Goal: Transaction & Acquisition: Subscribe to service/newsletter

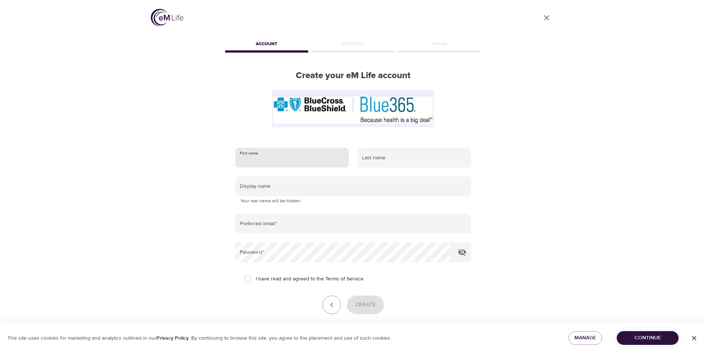
click at [270, 159] on input "text" at bounding box center [291, 158] width 113 height 20
type input "[PERSON_NAME]"
click at [381, 163] on input "text" at bounding box center [414, 158] width 113 height 20
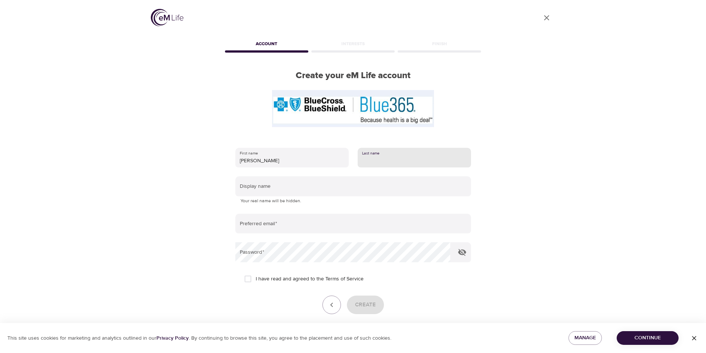
type input "[PERSON_NAME]"
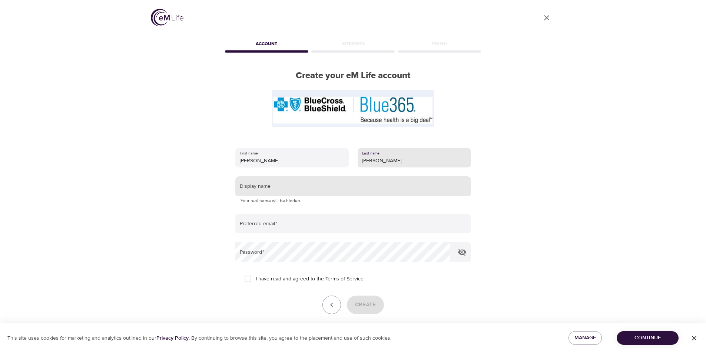
click at [308, 192] on input "text" at bounding box center [353, 186] width 236 height 20
type input "S"
type input "s"
type input "svs"
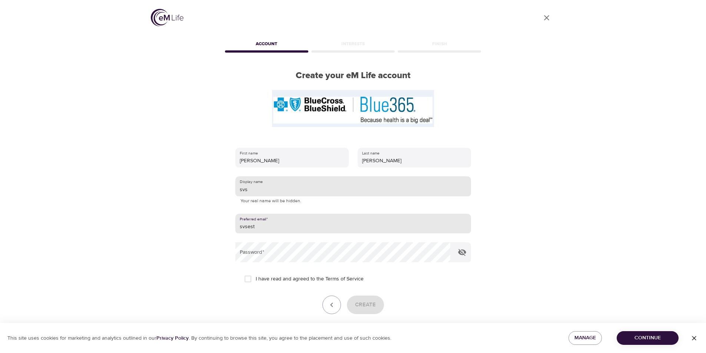
type input "[EMAIL_ADDRESS][DOMAIN_NAME]"
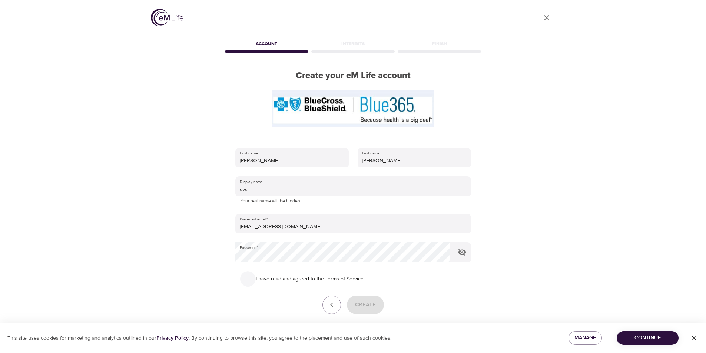
click at [250, 278] on input "I have read and agreed to the Terms of Service" at bounding box center [248, 279] width 16 height 16
checkbox input "true"
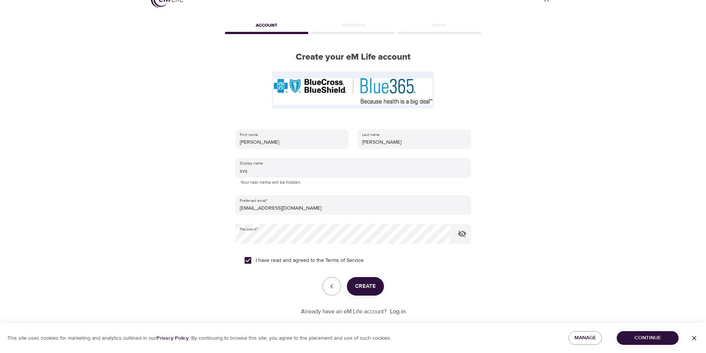
scroll to position [32, 0]
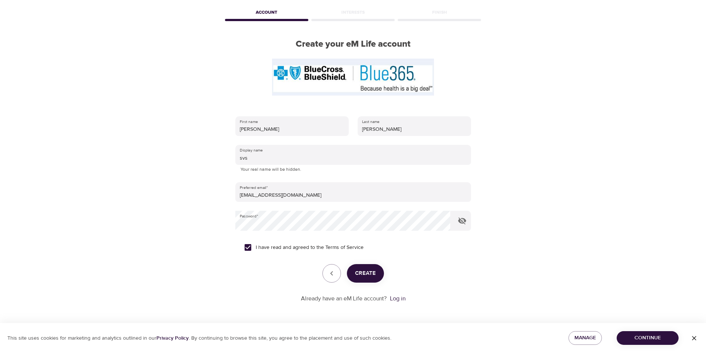
click at [367, 275] on span "Create" at bounding box center [365, 274] width 21 height 10
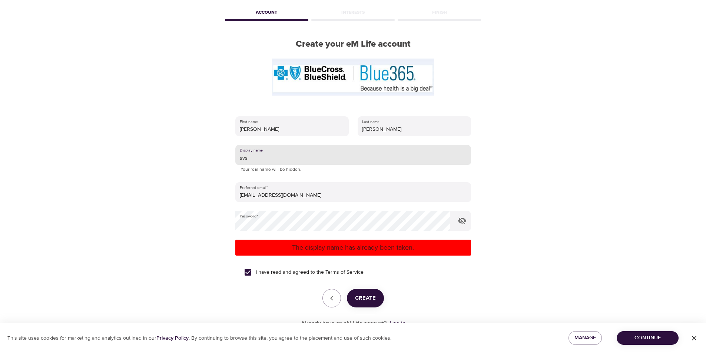
drag, startPoint x: 251, startPoint y: 161, endPoint x: 230, endPoint y: 158, distance: 21.0
click at [230, 158] on div "First name [PERSON_NAME] Last name [PERSON_NAME] Display name svs Your real nam…" at bounding box center [352, 222] width 259 height 235
type input "jnhatb"
click at [367, 299] on span "Create" at bounding box center [365, 299] width 21 height 10
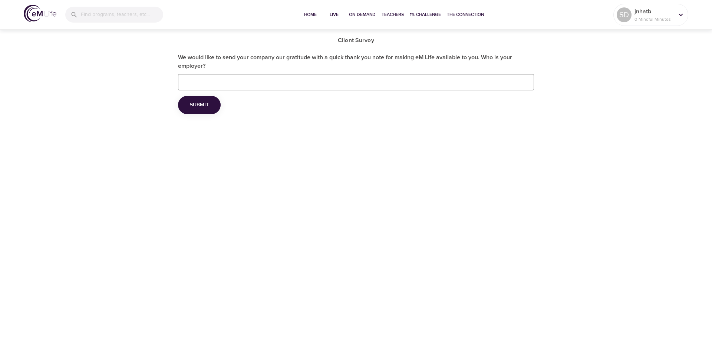
click at [236, 80] on input "We would like to send your company our gratitude with a quick thank you note fo…" at bounding box center [356, 82] width 356 height 16
click at [195, 106] on span "Submit" at bounding box center [199, 104] width 19 height 9
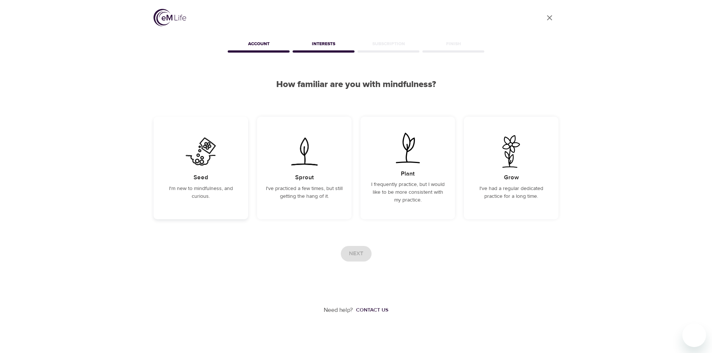
click at [199, 198] on p "I'm new to mindfulness, and curious." at bounding box center [200, 193] width 77 height 16
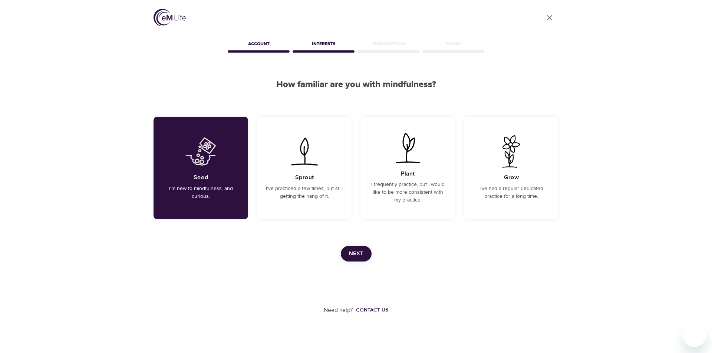
click at [348, 258] on button "Next" at bounding box center [356, 254] width 31 height 16
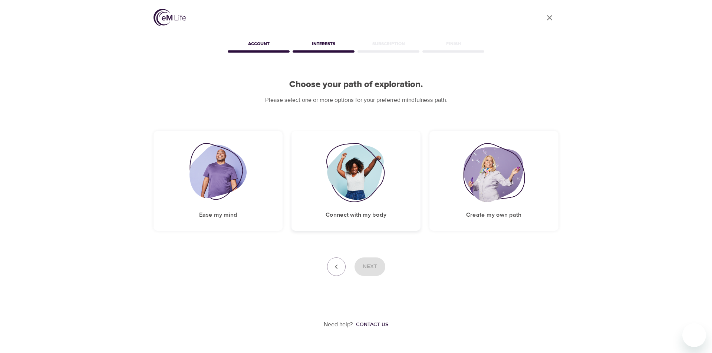
click at [362, 202] on img at bounding box center [356, 172] width 60 height 59
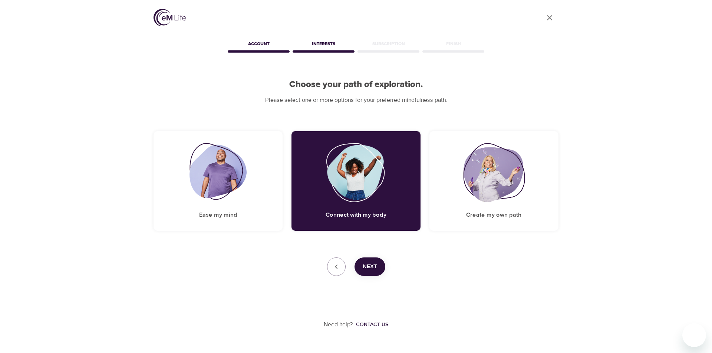
click at [361, 267] on button "Next" at bounding box center [369, 267] width 31 height 19
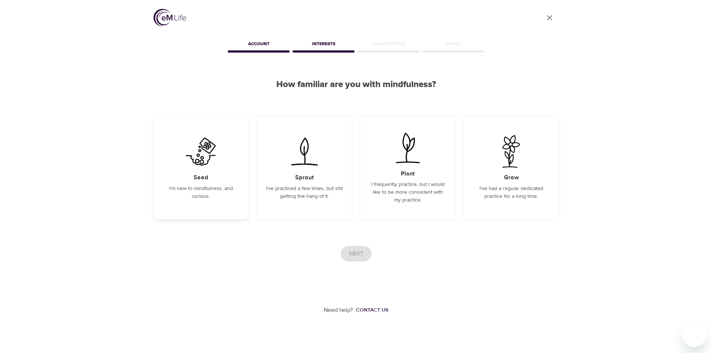
click at [186, 194] on p "I'm new to mindfulness, and curious." at bounding box center [200, 193] width 77 height 16
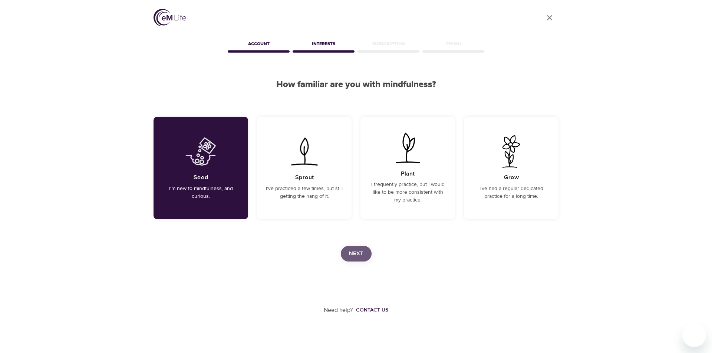
click at [363, 255] on span "Next" at bounding box center [356, 254] width 14 height 10
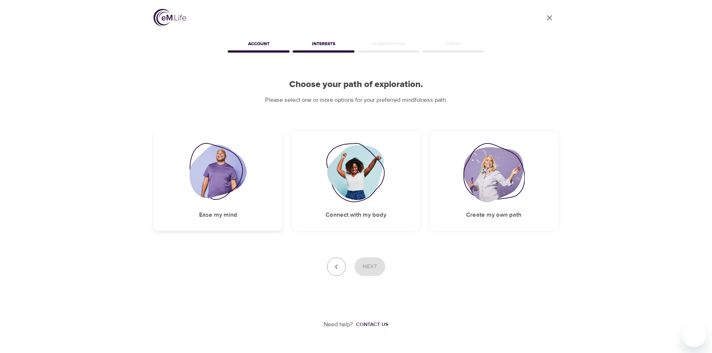
click at [207, 177] on img at bounding box center [217, 172] width 57 height 59
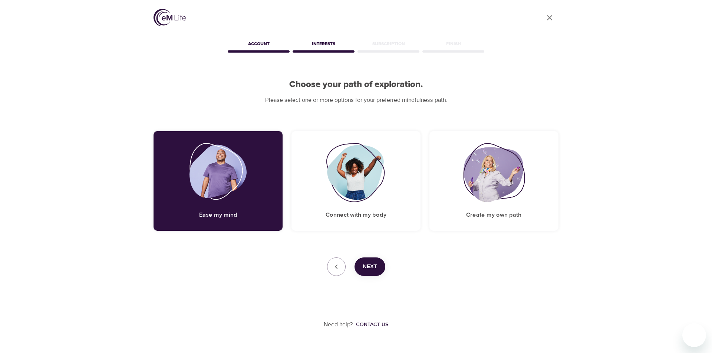
click at [364, 266] on span "Next" at bounding box center [369, 267] width 14 height 10
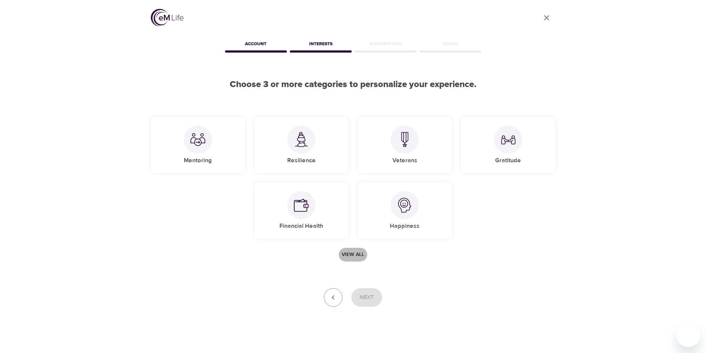
click at [355, 252] on span "View all" at bounding box center [353, 254] width 23 height 9
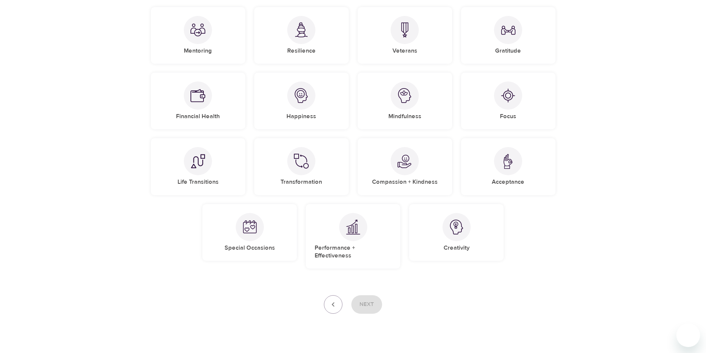
scroll to position [116, 0]
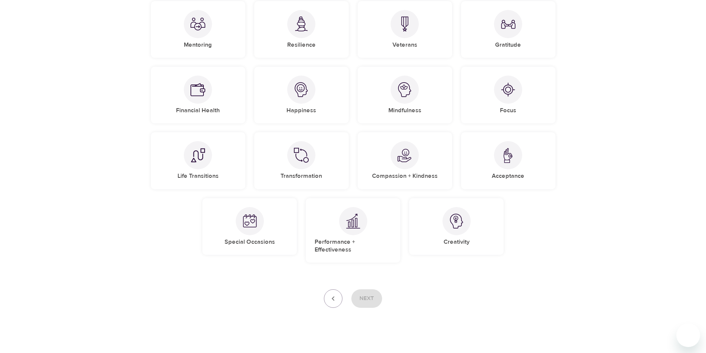
click at [328, 294] on button "button" at bounding box center [333, 298] width 19 height 19
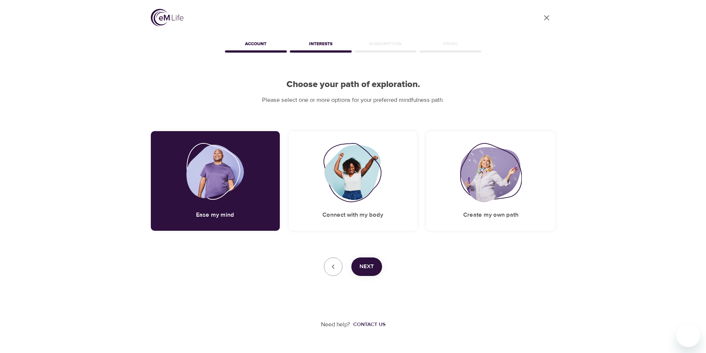
scroll to position [0, 0]
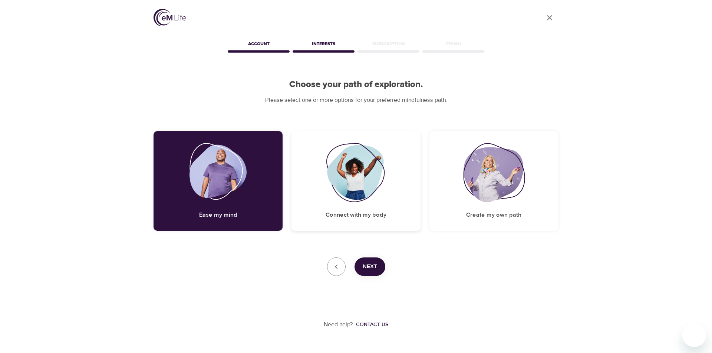
click at [337, 215] on h5 "Connect with my body" at bounding box center [355, 215] width 61 height 8
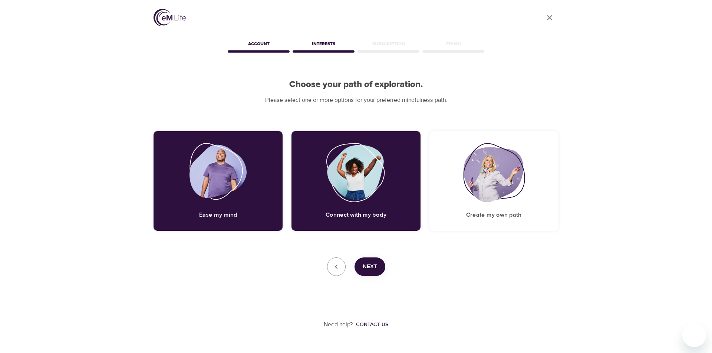
click at [375, 267] on span "Next" at bounding box center [369, 267] width 14 height 10
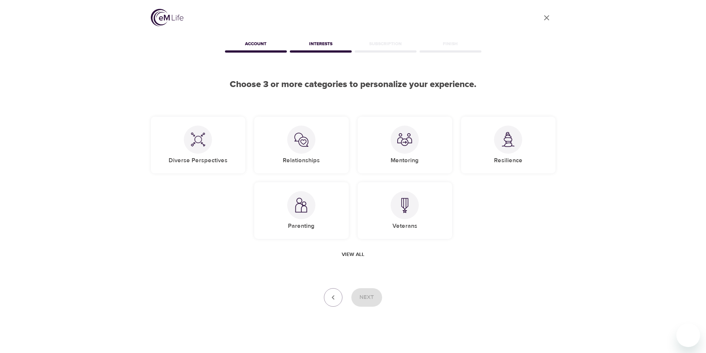
click at [356, 253] on span "View all" at bounding box center [353, 254] width 23 height 9
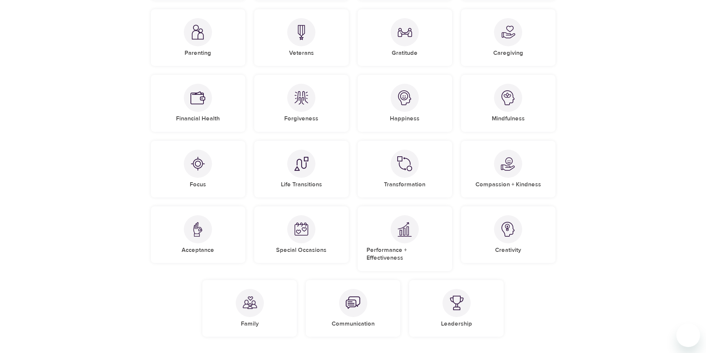
scroll to position [247, 0]
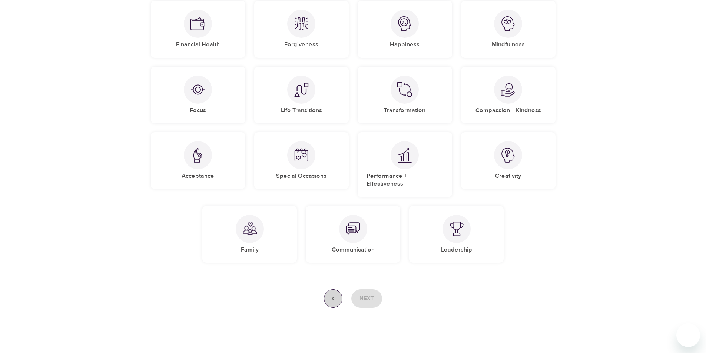
click at [330, 294] on icon "button" at bounding box center [333, 298] width 9 height 9
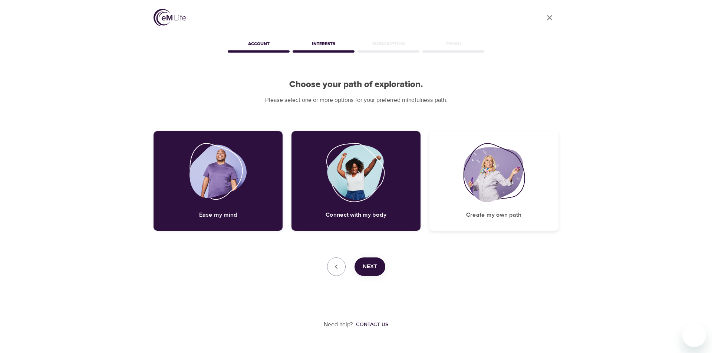
click at [483, 213] on h5 "Create my own path" at bounding box center [493, 215] width 55 height 8
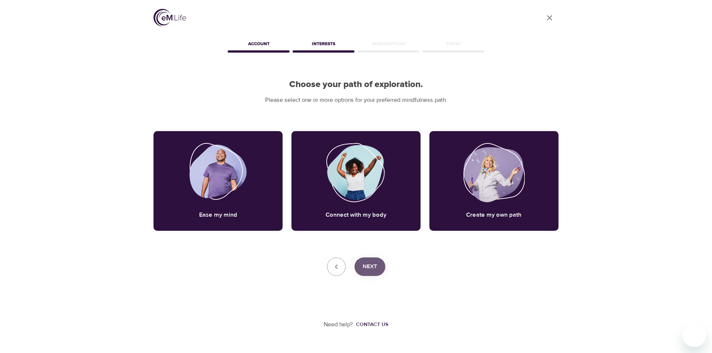
click at [366, 271] on span "Next" at bounding box center [369, 267] width 14 height 10
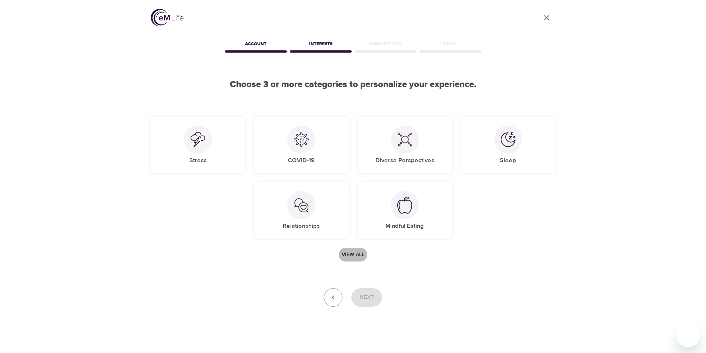
click at [344, 252] on span "View all" at bounding box center [353, 254] width 23 height 9
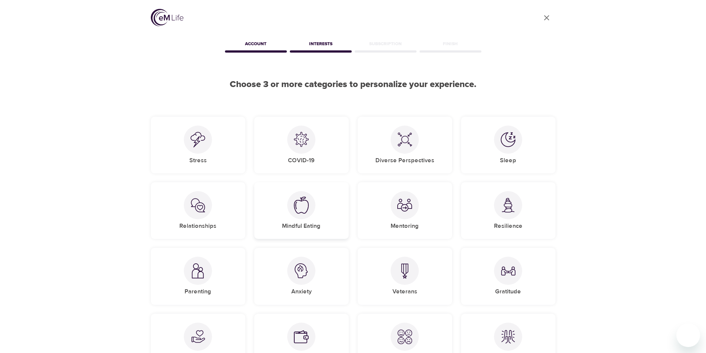
click at [301, 210] on img at bounding box center [301, 205] width 15 height 17
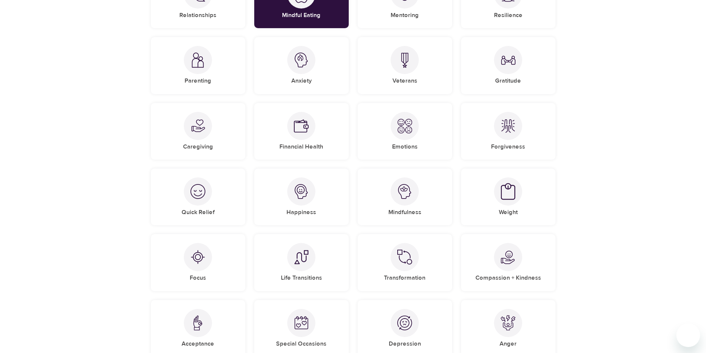
scroll to position [212, 0]
click at [294, 65] on img at bounding box center [301, 59] width 15 height 15
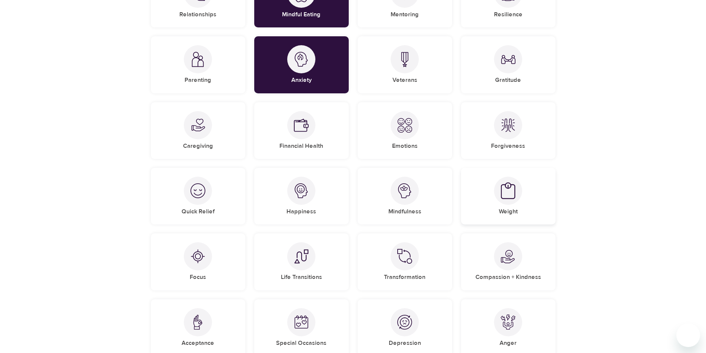
click at [514, 206] on div "Weight" at bounding box center [508, 196] width 95 height 57
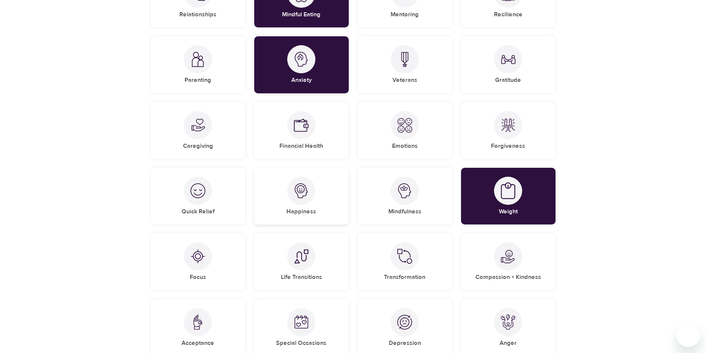
click at [280, 192] on div "Happiness" at bounding box center [301, 196] width 95 height 57
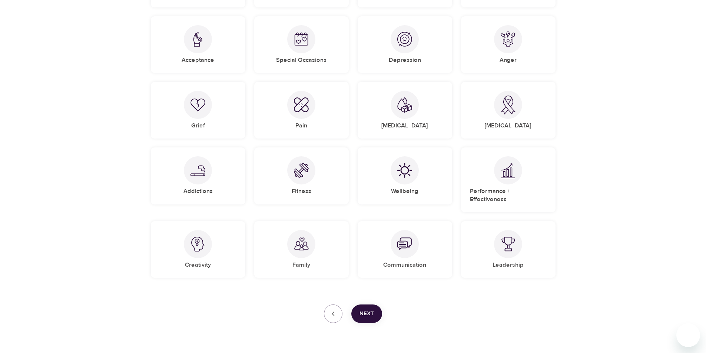
scroll to position [510, 0]
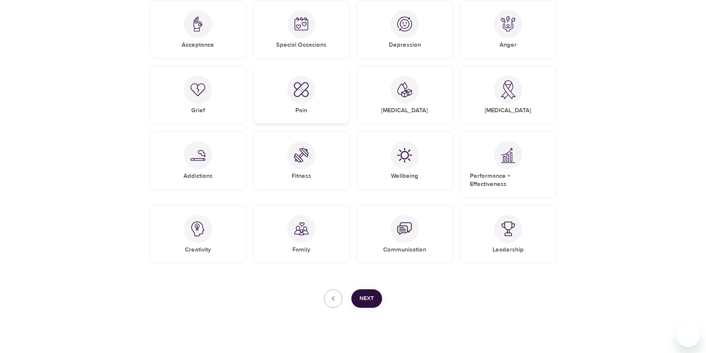
click at [307, 102] on div at bounding box center [301, 90] width 28 height 28
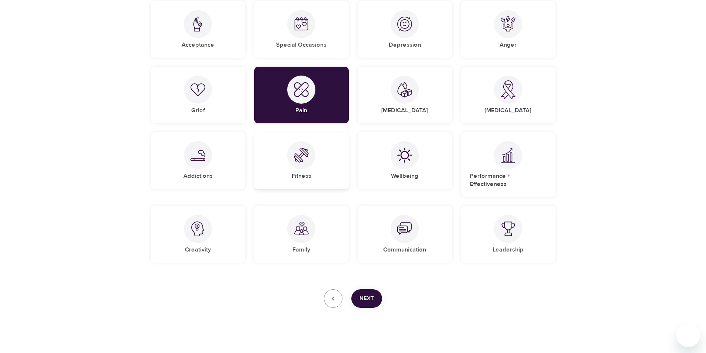
click at [282, 140] on div "Fitness" at bounding box center [301, 160] width 95 height 57
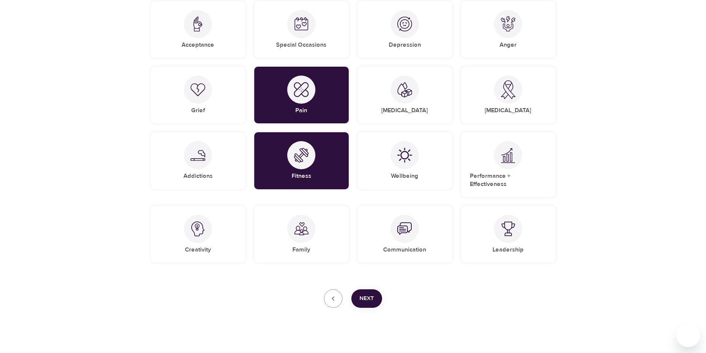
click at [370, 294] on span "Next" at bounding box center [367, 299] width 14 height 10
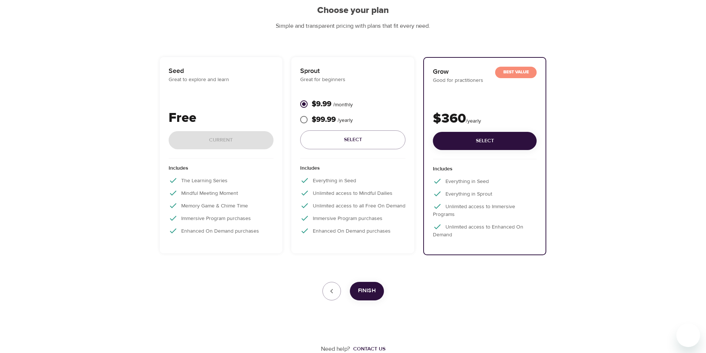
scroll to position [74, 0]
click at [198, 143] on div "Free Current" at bounding box center [221, 133] width 105 height 50
click at [329, 295] on icon "button" at bounding box center [331, 291] width 9 height 9
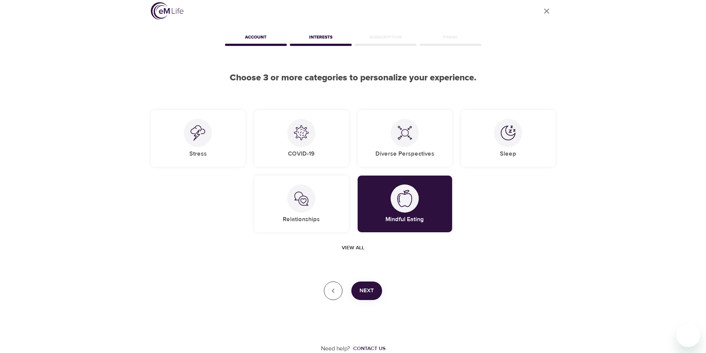
scroll to position [0, 0]
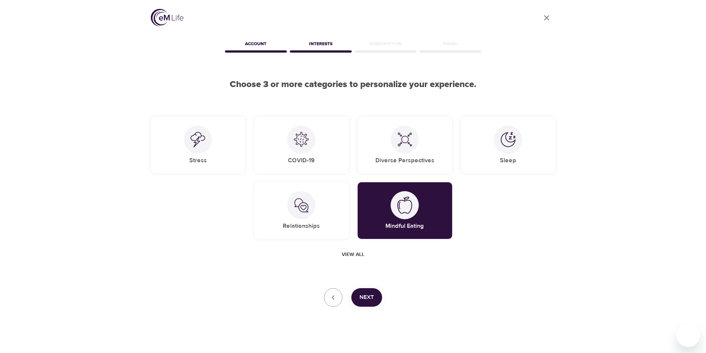
click at [358, 253] on span "View all" at bounding box center [353, 254] width 23 height 9
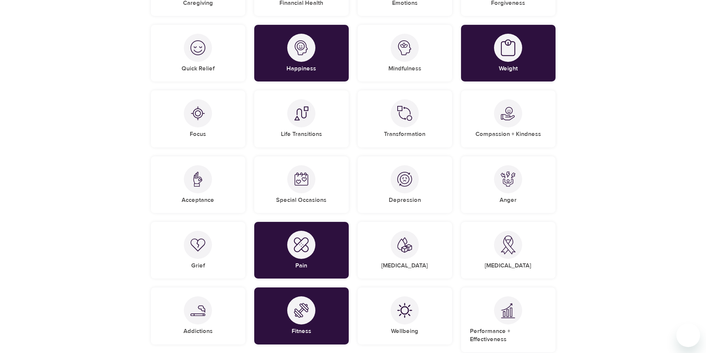
scroll to position [510, 0]
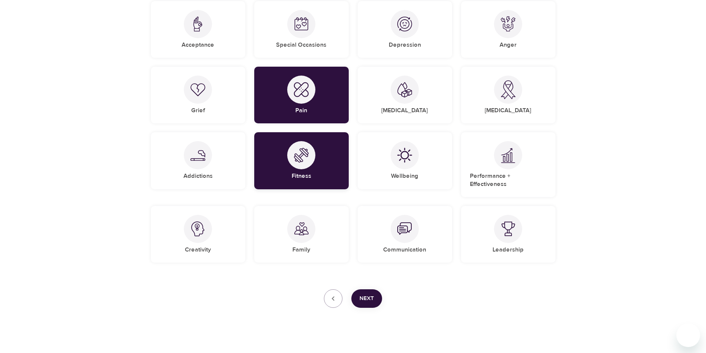
click at [303, 162] on img at bounding box center [301, 155] width 15 height 15
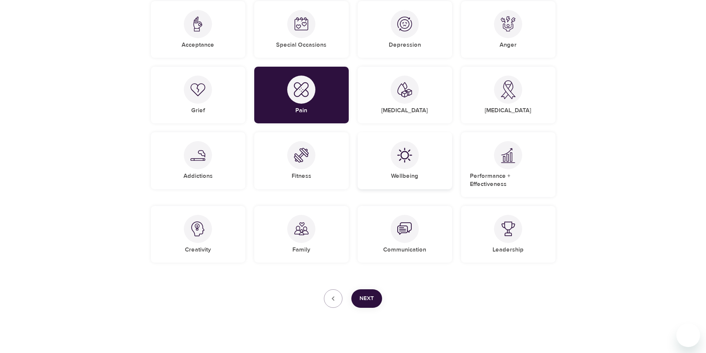
scroll to position [337, 0]
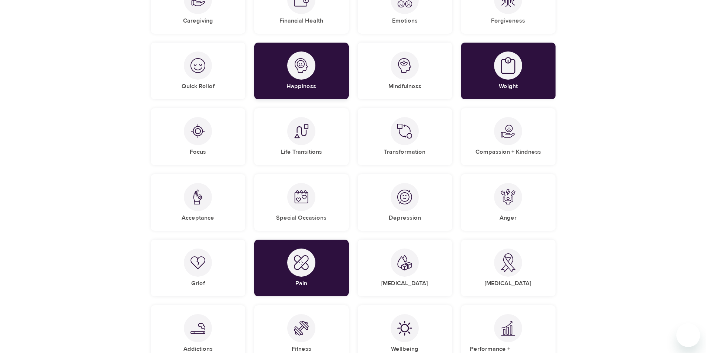
click at [298, 84] on h5 "Happiness" at bounding box center [301, 87] width 30 height 8
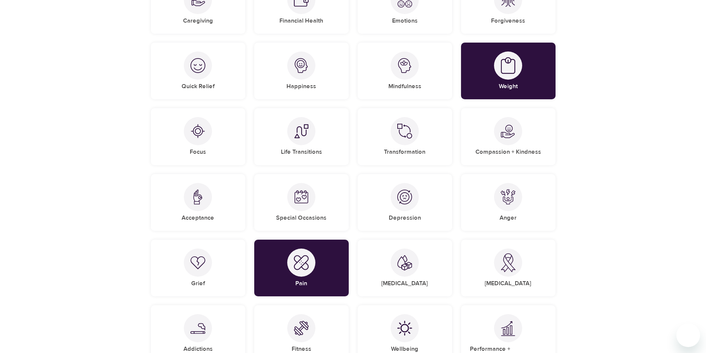
scroll to position [164, 0]
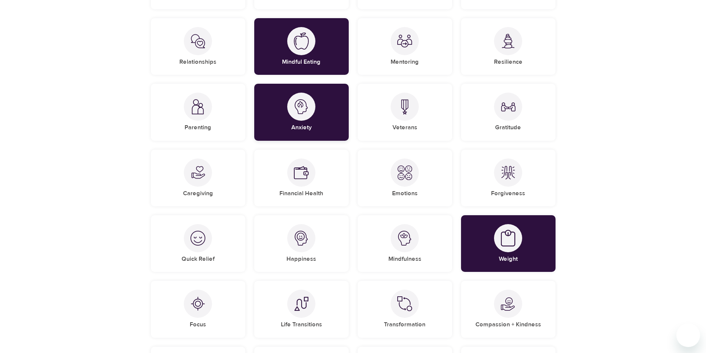
click at [313, 135] on div "Anxiety" at bounding box center [301, 112] width 95 height 57
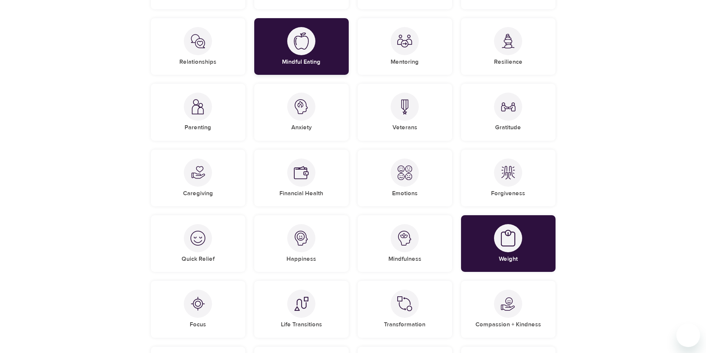
click at [301, 65] on h5 "Mindful Eating" at bounding box center [301, 62] width 39 height 8
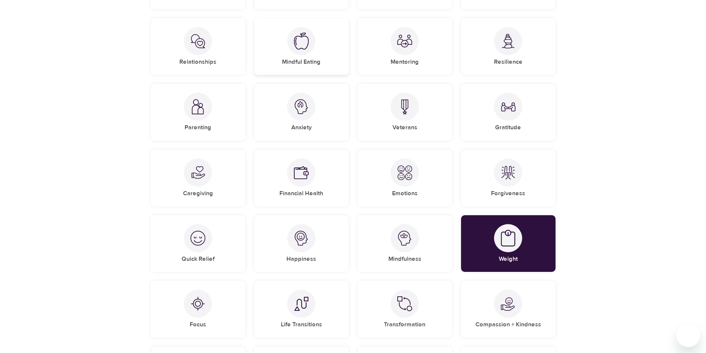
click at [303, 60] on h5 "Mindful Eating" at bounding box center [301, 62] width 39 height 8
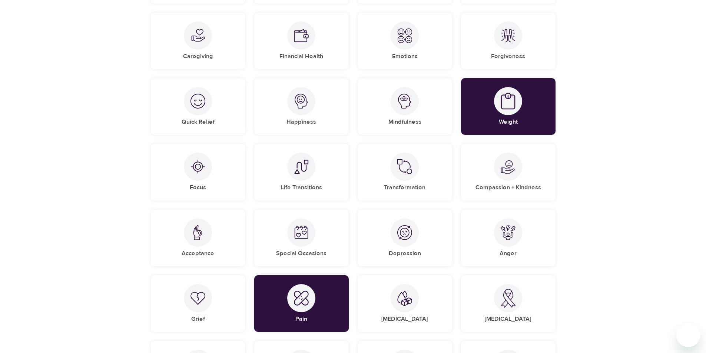
scroll to position [510, 0]
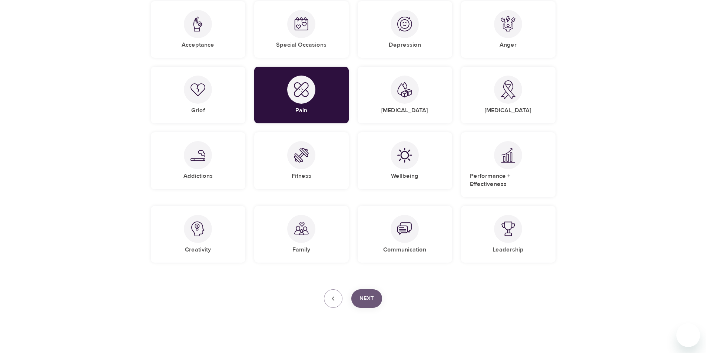
click at [367, 294] on span "Next" at bounding box center [367, 299] width 14 height 10
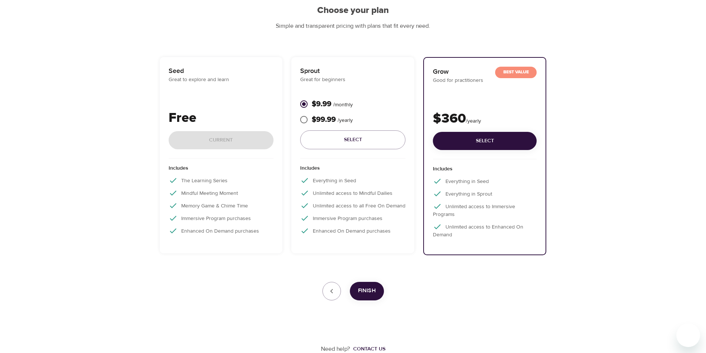
click at [219, 143] on div "Free Current" at bounding box center [221, 133] width 105 height 50
click at [466, 143] on span "Select" at bounding box center [485, 140] width 92 height 9
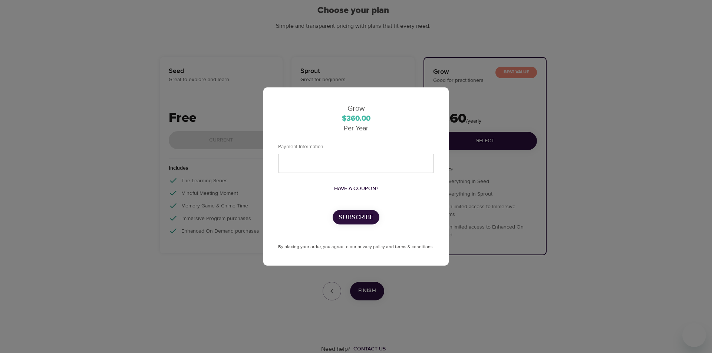
click at [452, 285] on div "Grow $360.00 Per Year Payment Information Have a coupon? Subscribe By placing y…" at bounding box center [356, 176] width 712 height 353
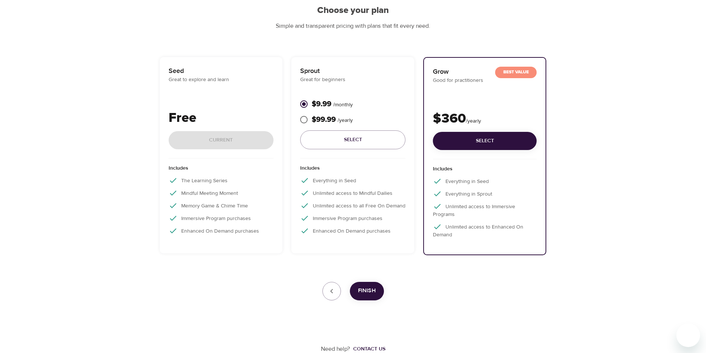
click at [189, 171] on p "Includes" at bounding box center [221, 170] width 105 height 11
click at [232, 92] on div "Seed Great to explore and learn Free Current" at bounding box center [221, 112] width 105 height 93
click at [210, 111] on p "Free" at bounding box center [221, 118] width 105 height 20
click at [210, 88] on div "Seed Great to explore and learn Free Current" at bounding box center [221, 112] width 105 height 93
click at [334, 291] on icon "button" at bounding box center [331, 291] width 9 height 9
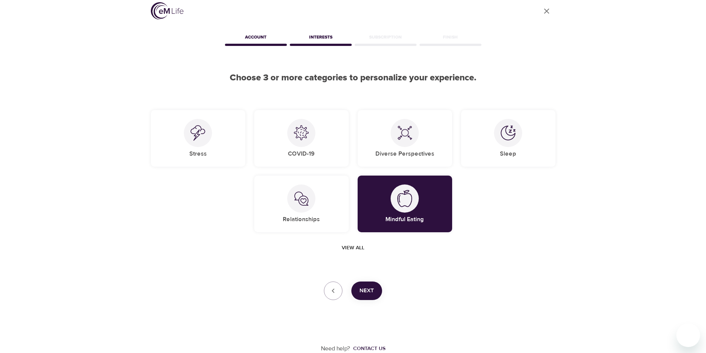
scroll to position [0, 0]
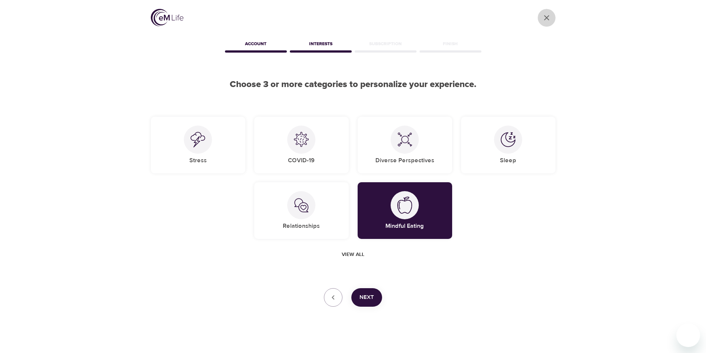
click at [546, 16] on icon "User Profile" at bounding box center [546, 17] width 9 height 9
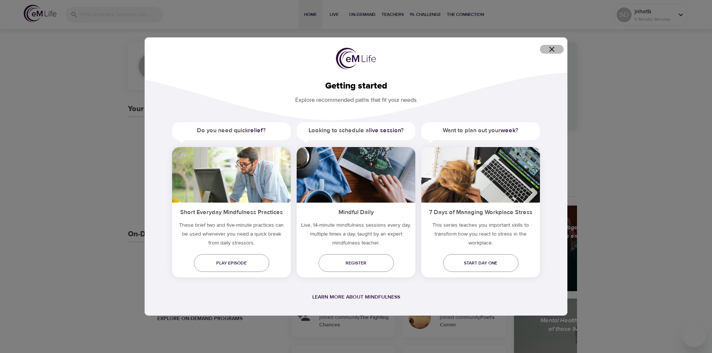
click at [553, 47] on icon "button" at bounding box center [551, 49] width 9 height 9
